Goal: Find specific page/section: Find specific page/section

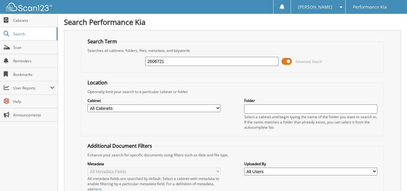
type input "2606721"
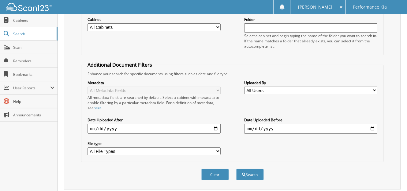
scroll to position [185, 0]
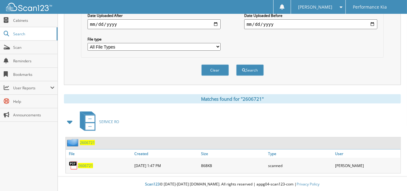
click at [88, 164] on span "2606721" at bounding box center [85, 165] width 15 height 5
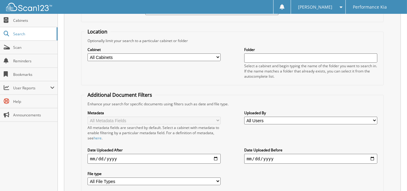
scroll to position [0, 0]
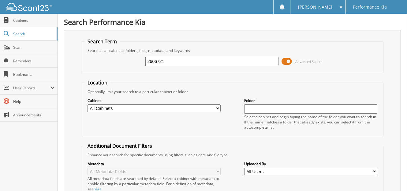
drag, startPoint x: 175, startPoint y: 60, endPoint x: 102, endPoint y: 51, distance: 73.2
click at [102, 51] on fieldset "Search Term Searches all cabinets, folders, files, metadata, and keywords 26067…" at bounding box center [232, 55] width 303 height 35
type input "162500"
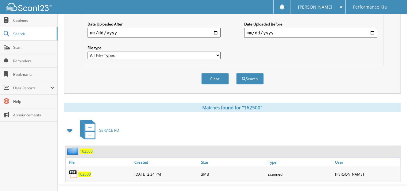
scroll to position [185, 0]
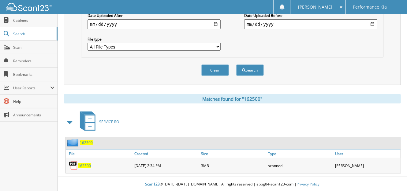
click at [91, 165] on div "162500" at bounding box center [99, 165] width 67 height 12
click at [85, 165] on span "162500" at bounding box center [84, 165] width 13 height 5
click at [214, 70] on button "Clear" at bounding box center [216, 69] width 28 height 11
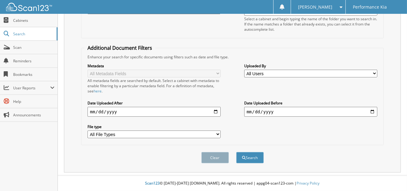
scroll to position [97, 0]
click at [36, 49] on span "Scan" at bounding box center [33, 47] width 41 height 5
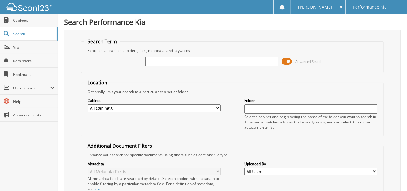
click at [155, 61] on input "text" at bounding box center [212, 61] width 133 height 9
type input "2608039"
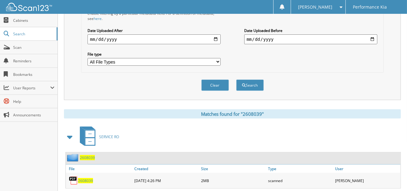
scroll to position [185, 0]
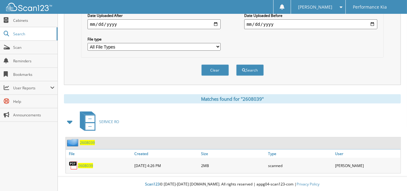
click at [85, 163] on span "2608039" at bounding box center [85, 165] width 15 height 5
click at [214, 70] on button "Clear" at bounding box center [216, 69] width 28 height 11
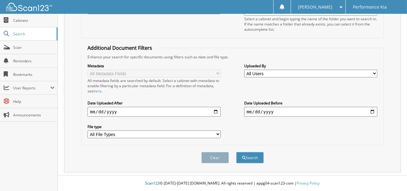
scroll to position [97, 0]
click at [19, 45] on span "Scan" at bounding box center [33, 47] width 41 height 5
